Goal: Find specific page/section: Find specific page/section

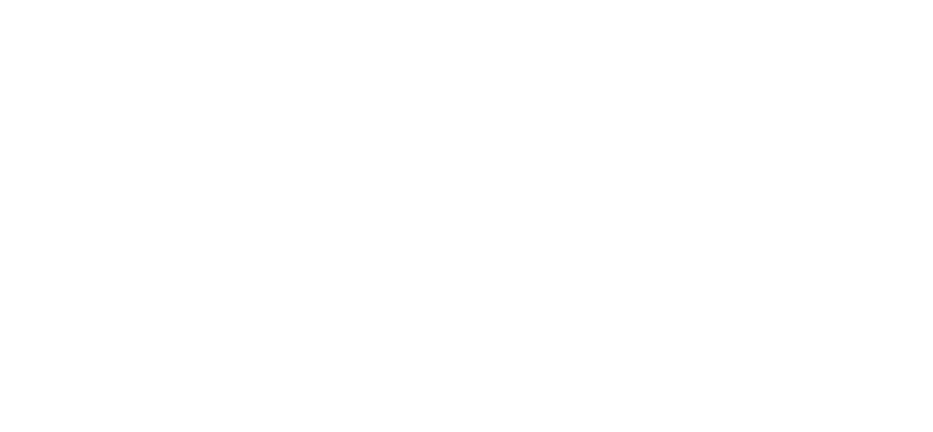
click at [71, 27] on div at bounding box center [466, 216] width 933 height 432
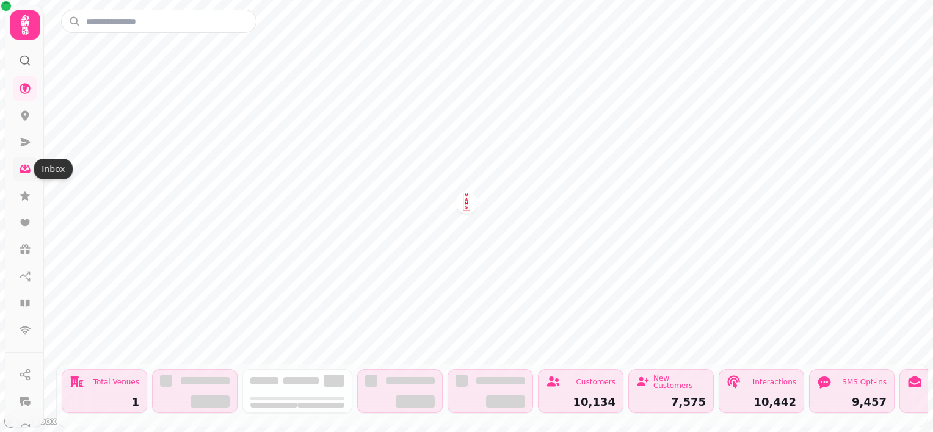
click at [23, 170] on icon at bounding box center [25, 170] width 11 height 8
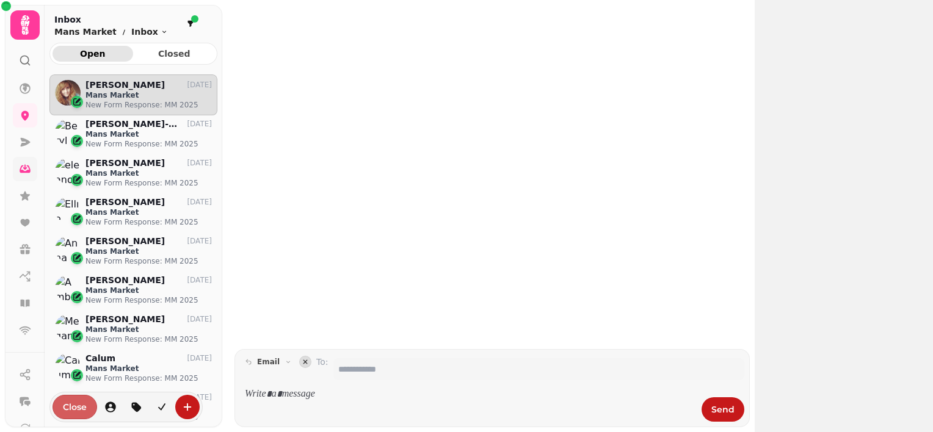
scroll to position [10, 10]
